Goal: Information Seeking & Learning: Check status

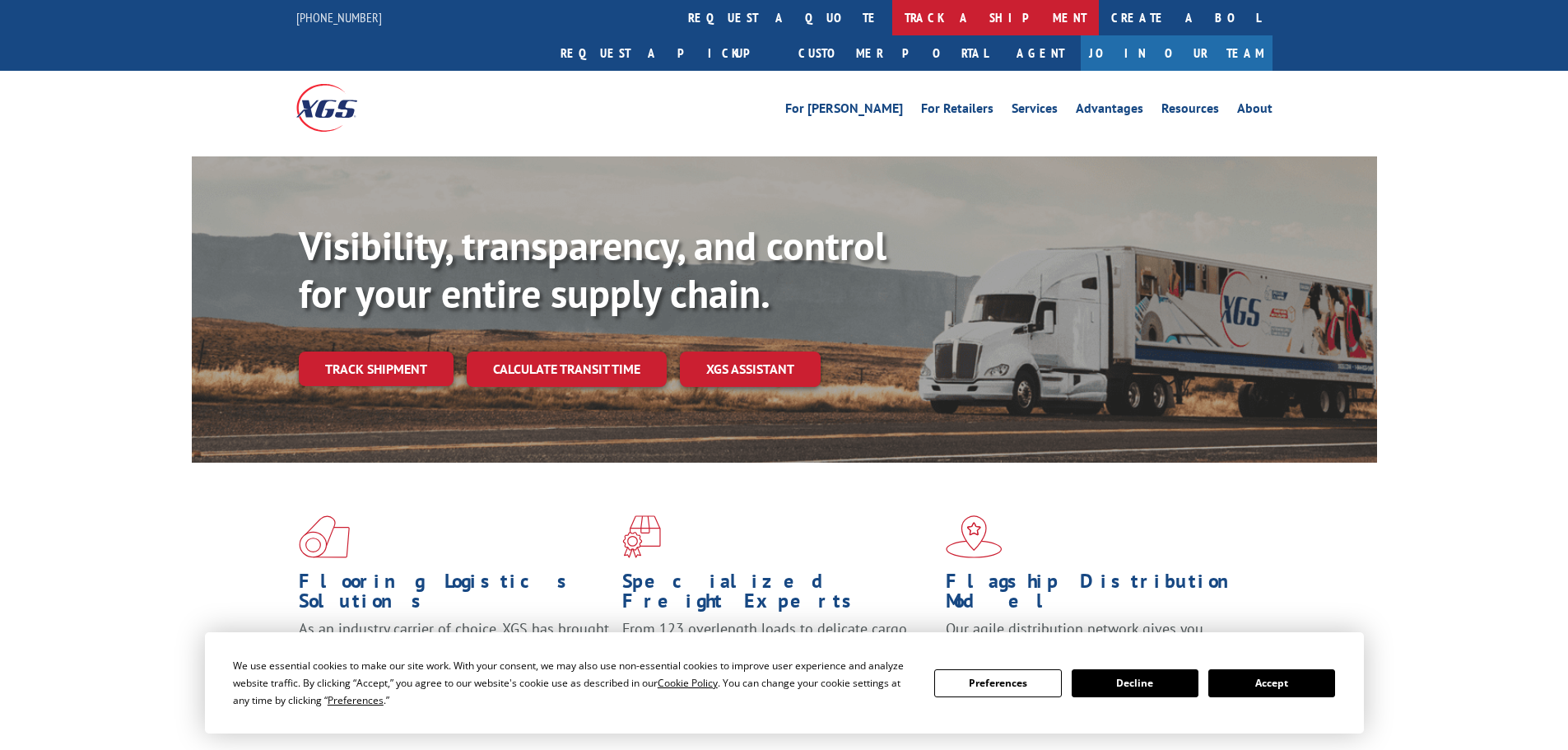
click at [893, 9] on link "track a shipment" at bounding box center [996, 18] width 207 height 35
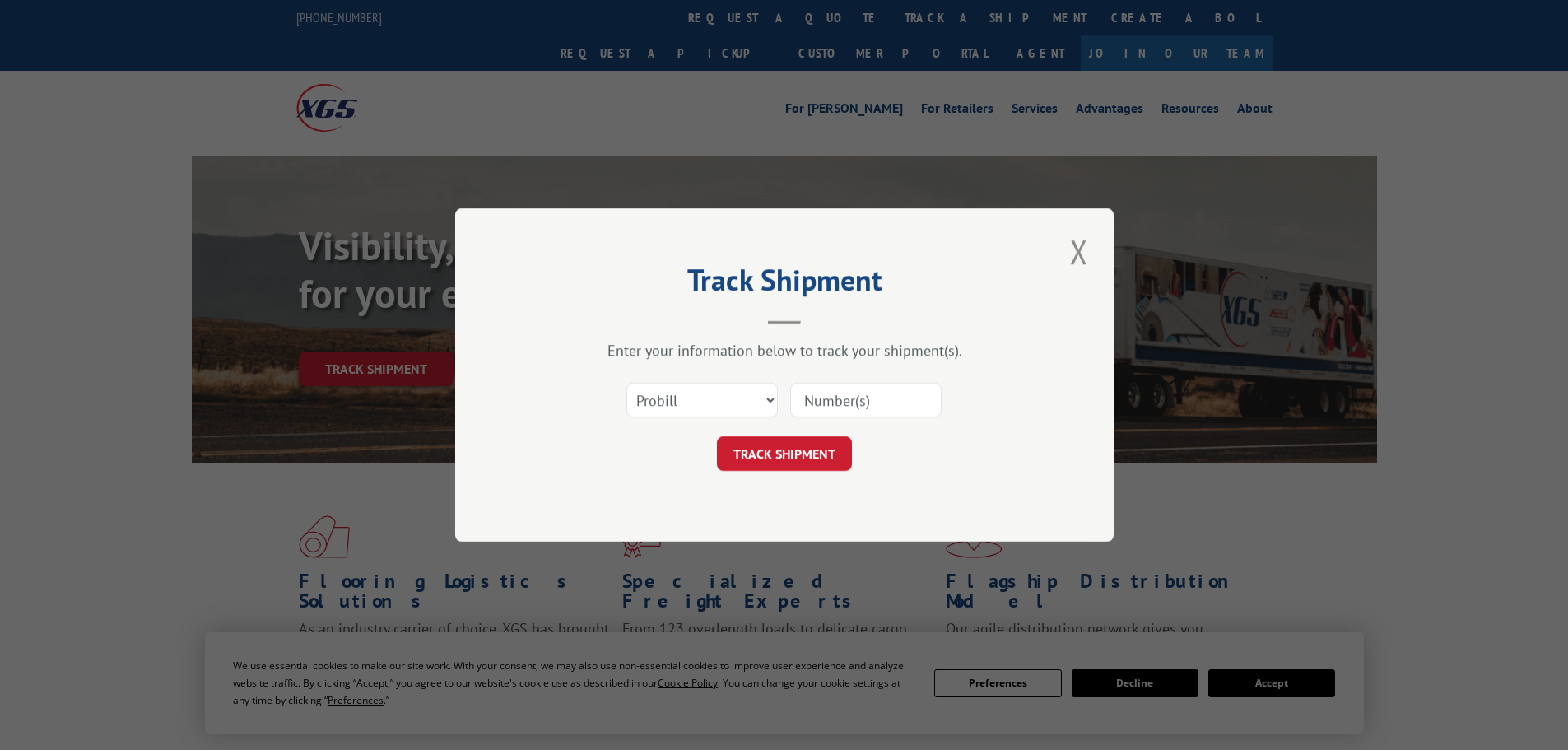
drag, startPoint x: 714, startPoint y: 378, endPoint x: 714, endPoint y: 395, distance: 17.0
click at [714, 379] on div "Select category... Probill BOL PO" at bounding box center [784, 400] width 494 height 54
drag, startPoint x: 719, startPoint y: 398, endPoint x: 721, endPoint y: 414, distance: 16.1
click at [719, 401] on select "Select category... Probill BOL PO" at bounding box center [702, 400] width 151 height 34
select select "bol"
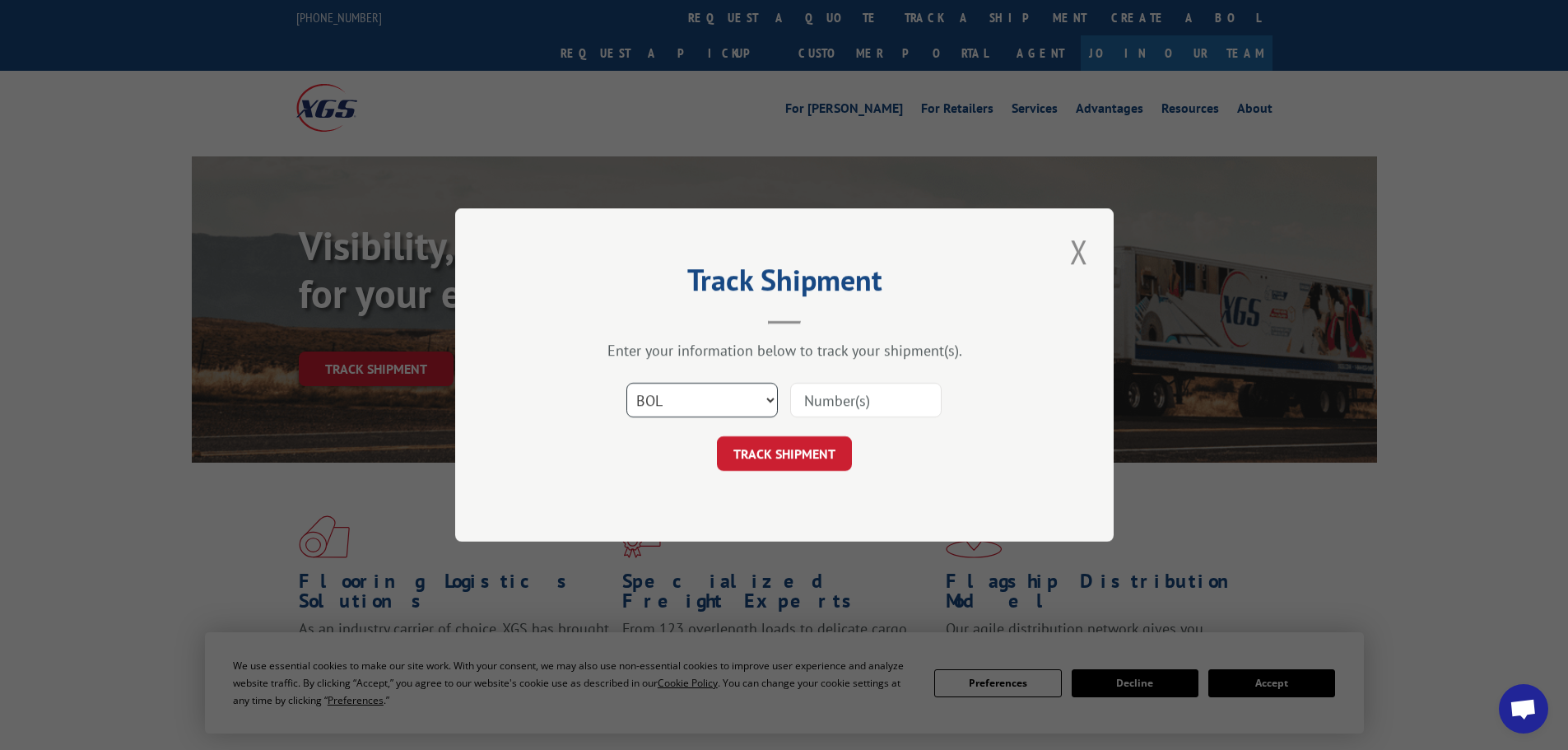
click at [627, 383] on select "Select category... Probill BOL PO" at bounding box center [702, 400] width 151 height 34
click at [806, 415] on input at bounding box center [865, 400] width 151 height 34
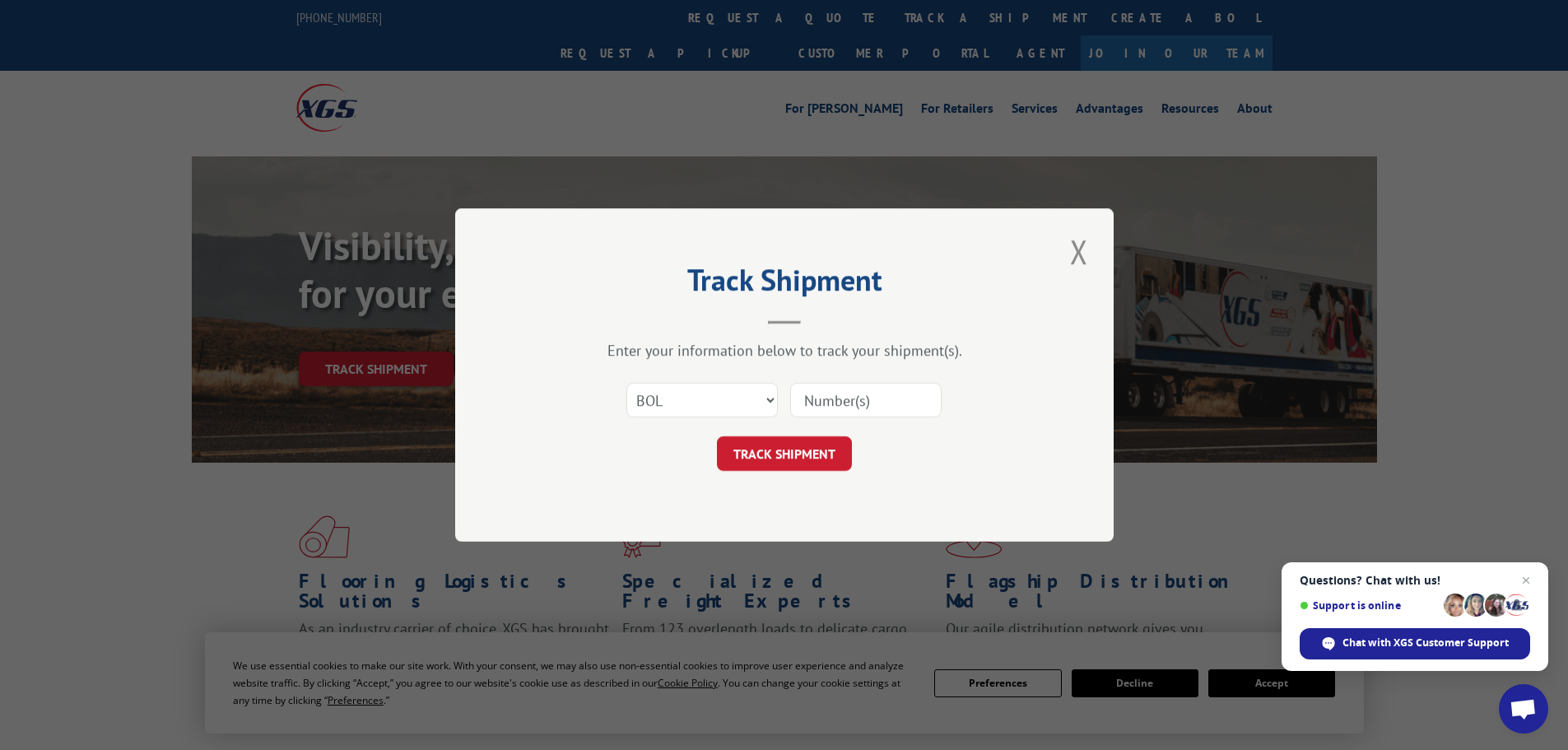
paste input "4905750"
click at [809, 396] on input "4905750" at bounding box center [865, 400] width 151 height 34
type input "4905750"
click at [794, 455] on button "TRACK SHIPMENT" at bounding box center [784, 454] width 135 height 34
